Goal: Book appointment/travel/reservation

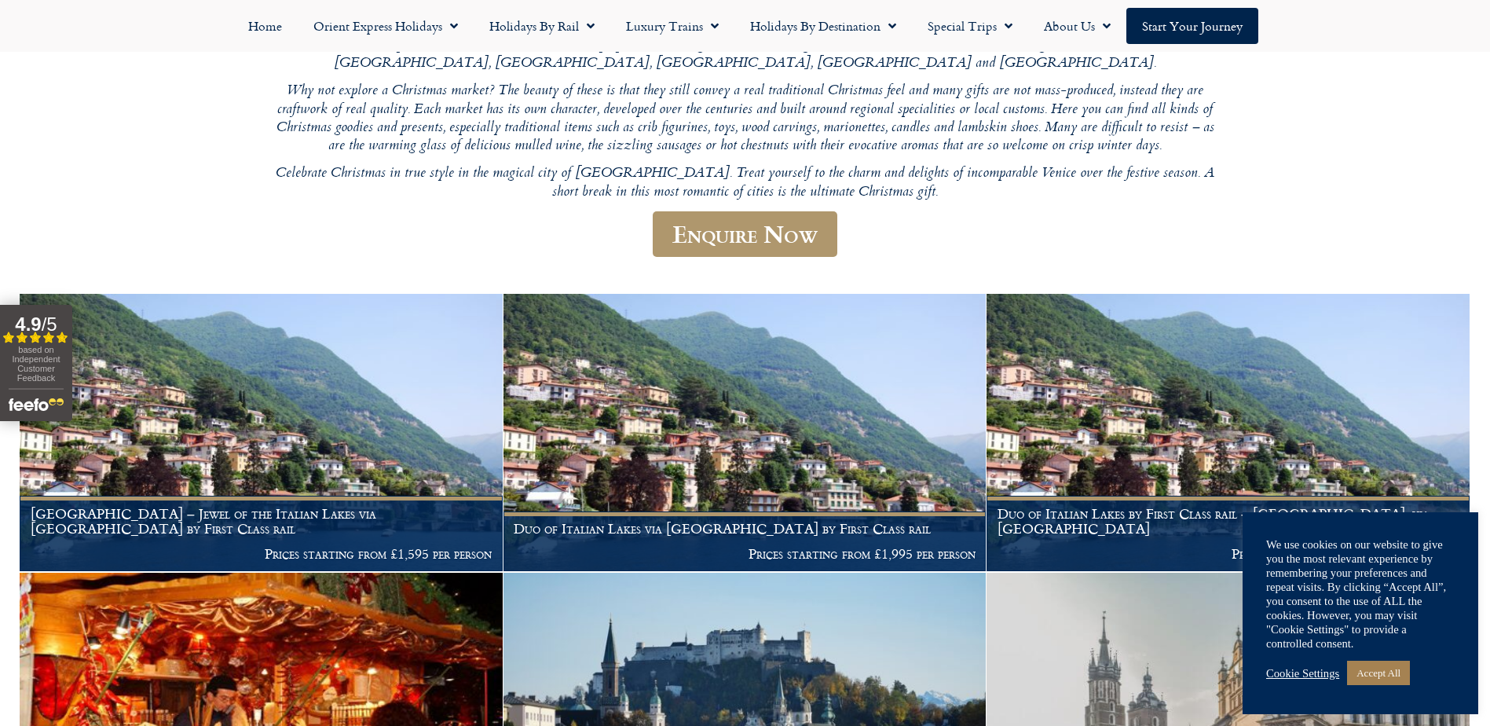
scroll to position [429, 0]
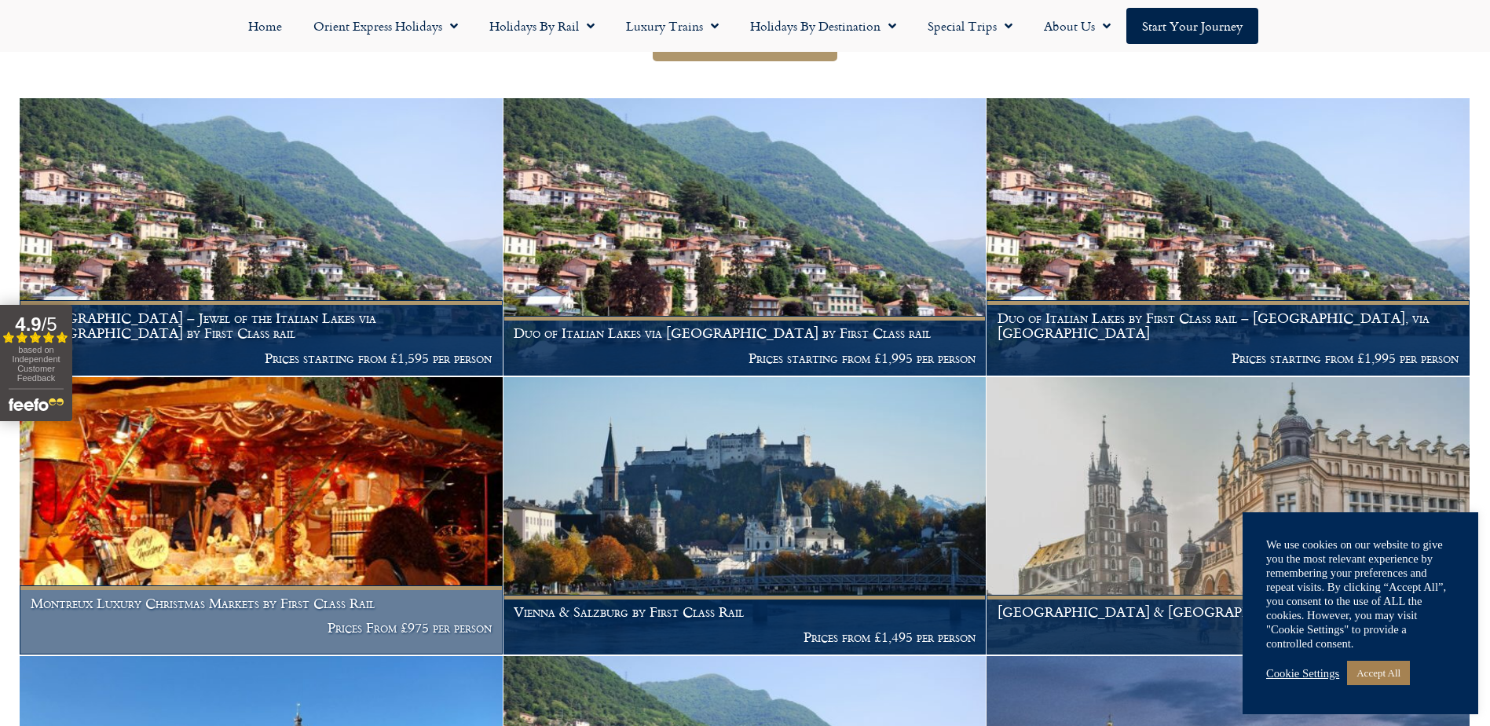
click at [449, 616] on figcaption "Montreux Luxury Christmas Markets by First Class Rail Prices From £975 per pers…" at bounding box center [261, 619] width 483 height 69
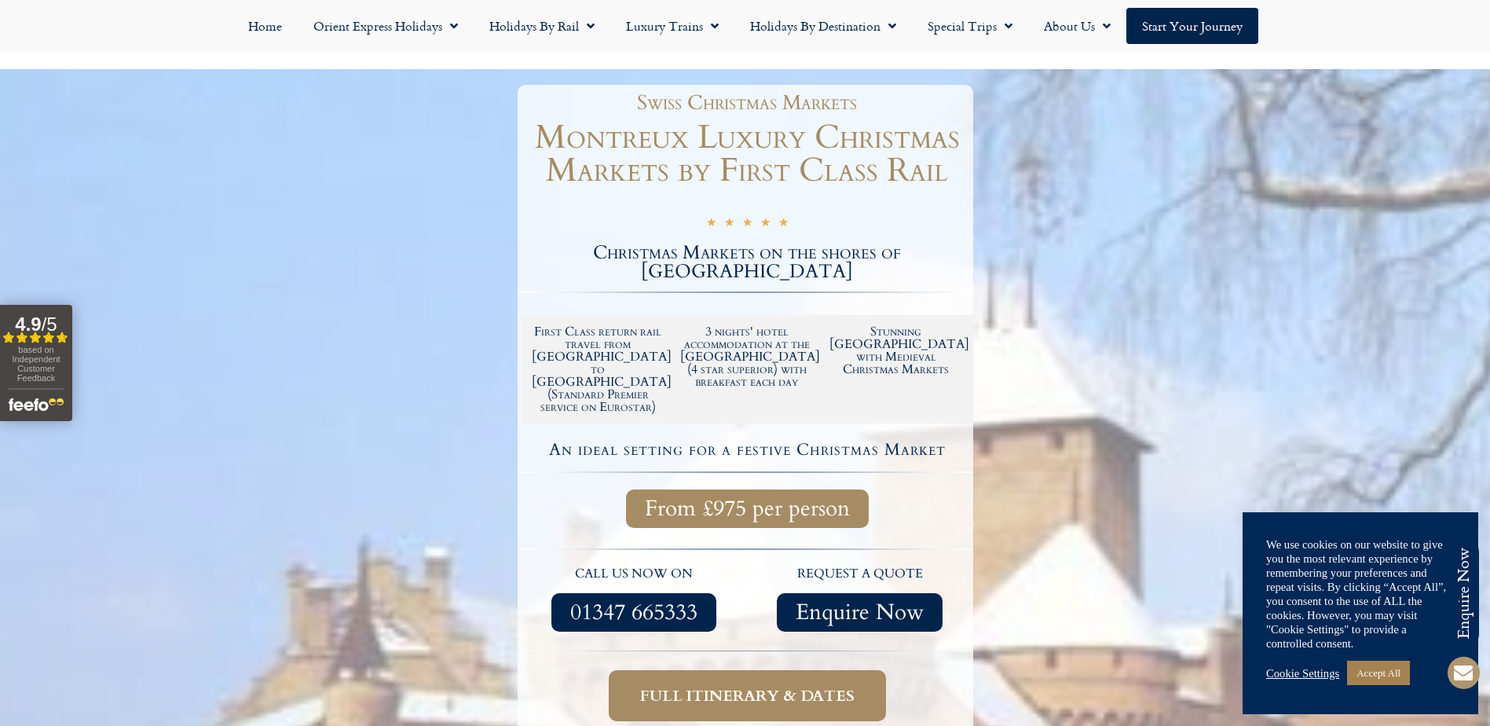
scroll to position [157, 0]
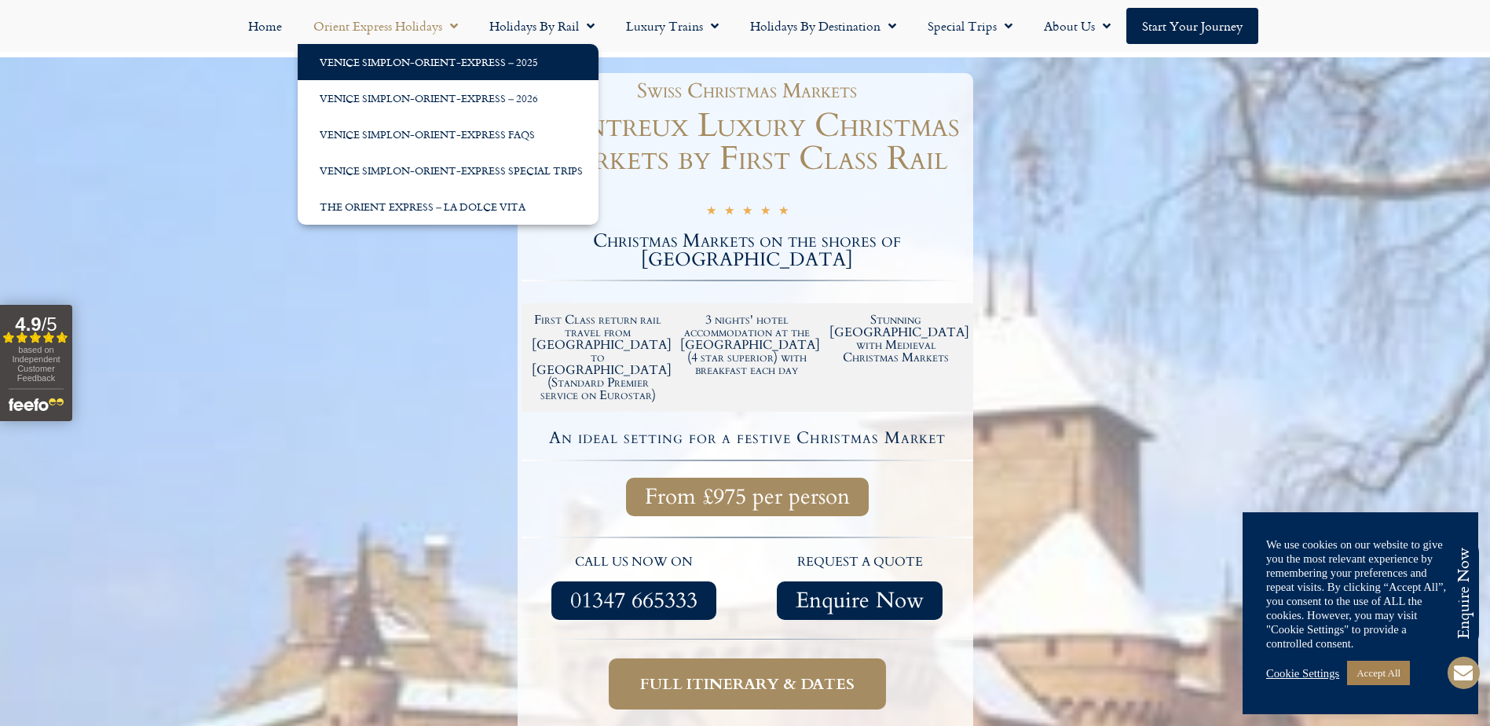
click at [405, 48] on link "Venice Simplon-Orient-Express – 2025" at bounding box center [448, 62] width 301 height 36
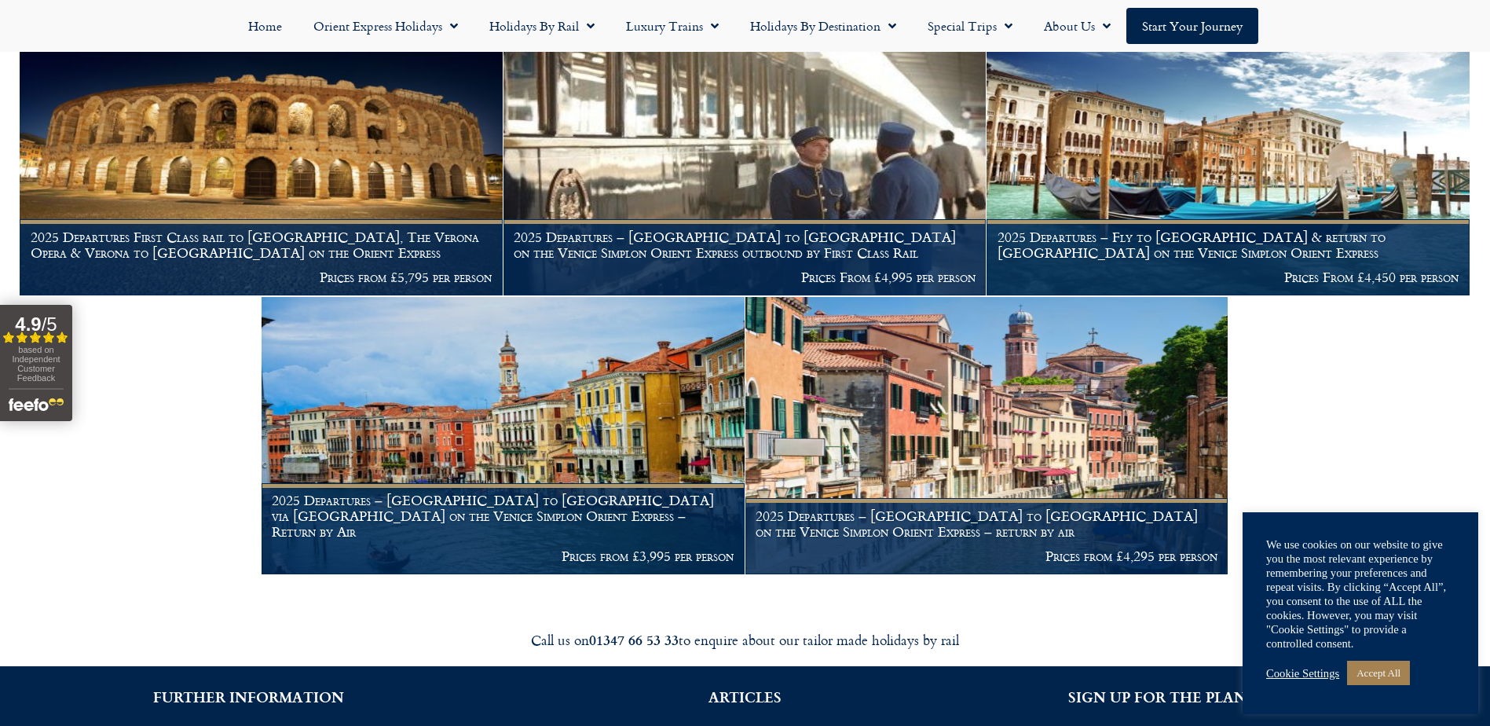
scroll to position [2042, 0]
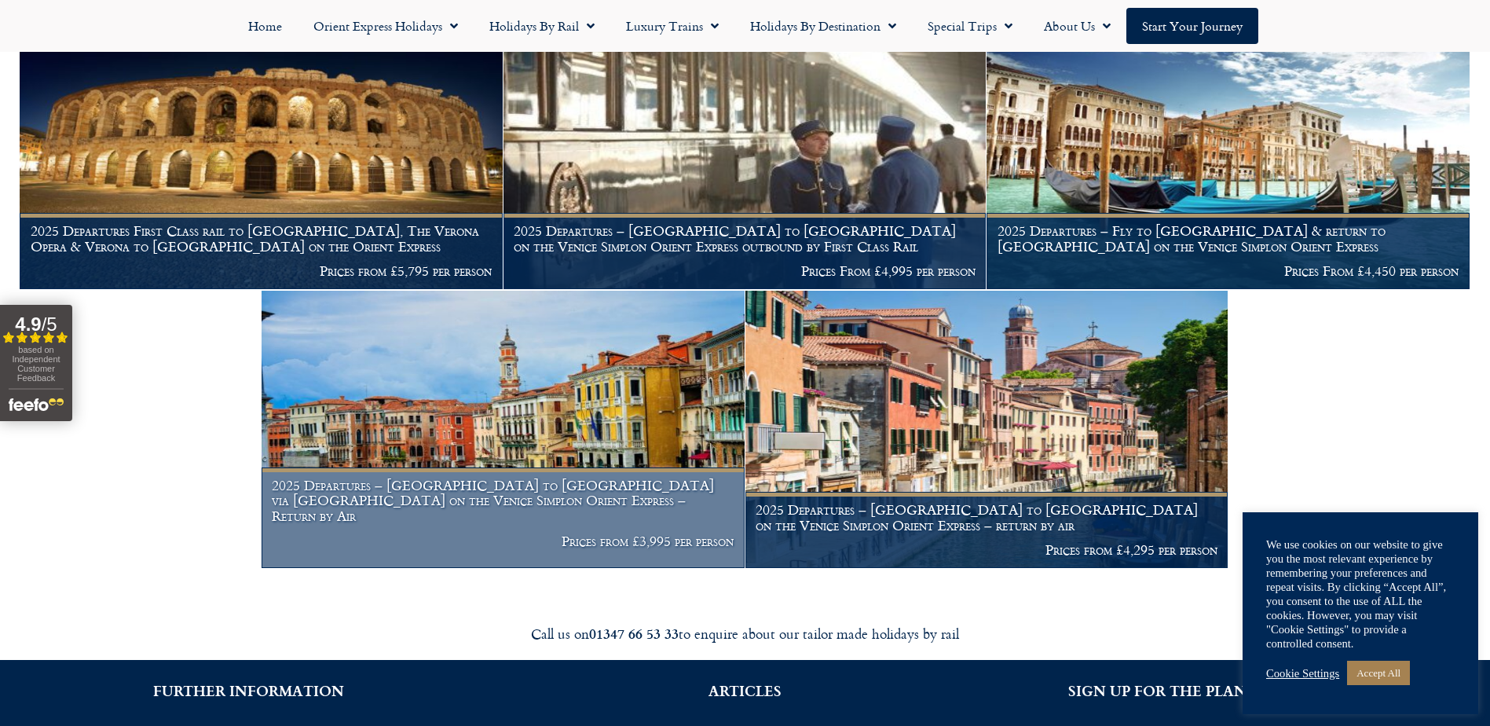
click at [558, 495] on h1 "2025 Departures – London to Venice via Cannes on the Venice Simplon Orient Expr…" at bounding box center [503, 501] width 462 height 46
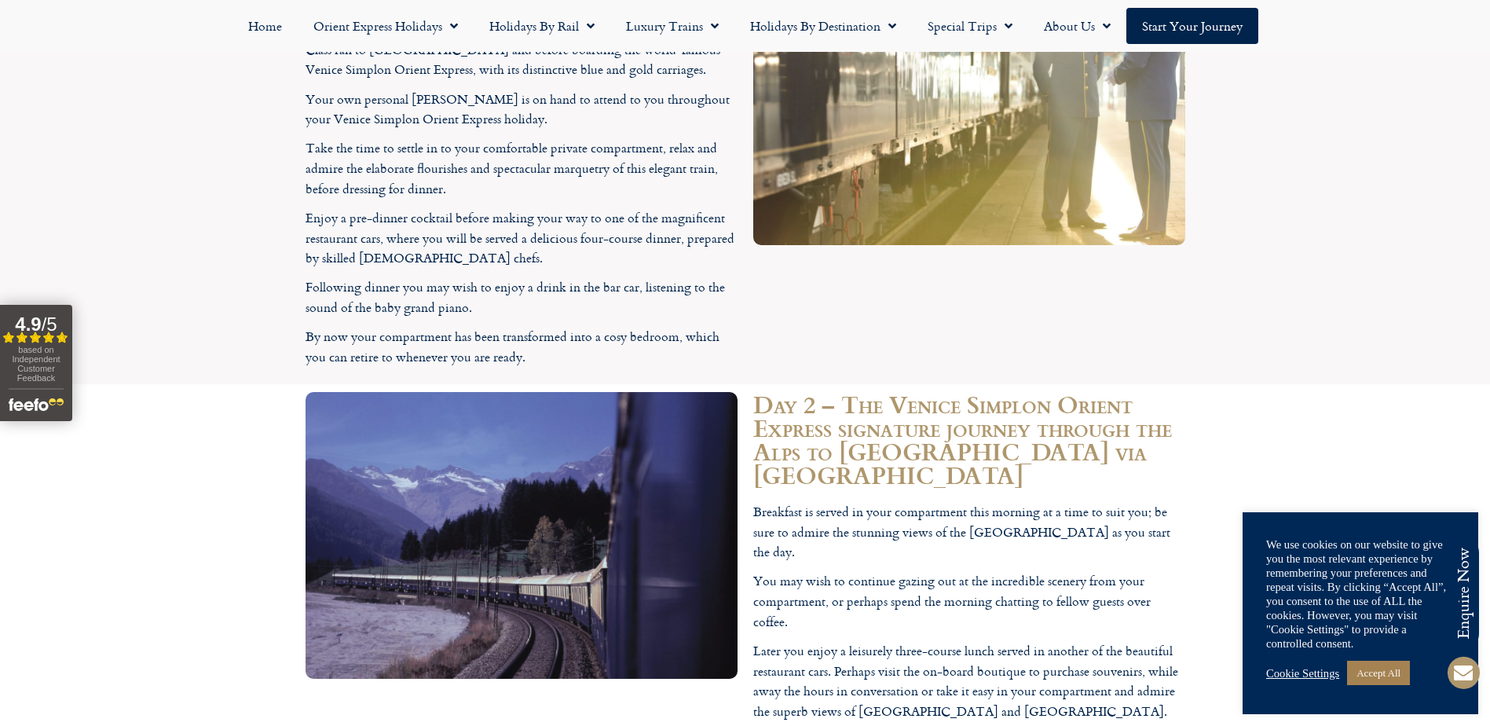
scroll to position [2906, 0]
